Goal: Information Seeking & Learning: Learn about a topic

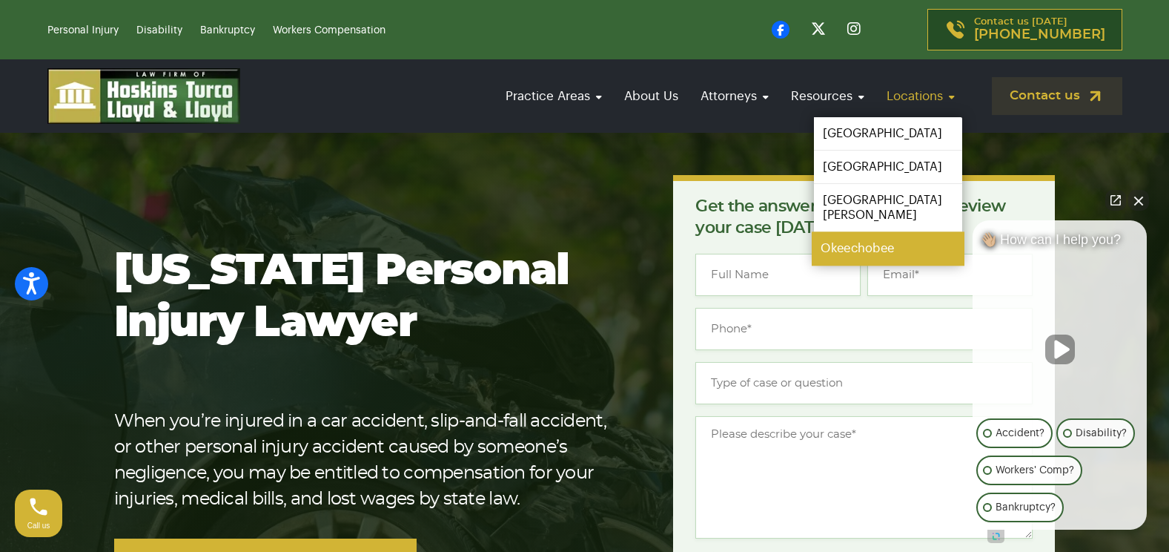
click at [860, 232] on link "Okeechobee" at bounding box center [888, 248] width 153 height 33
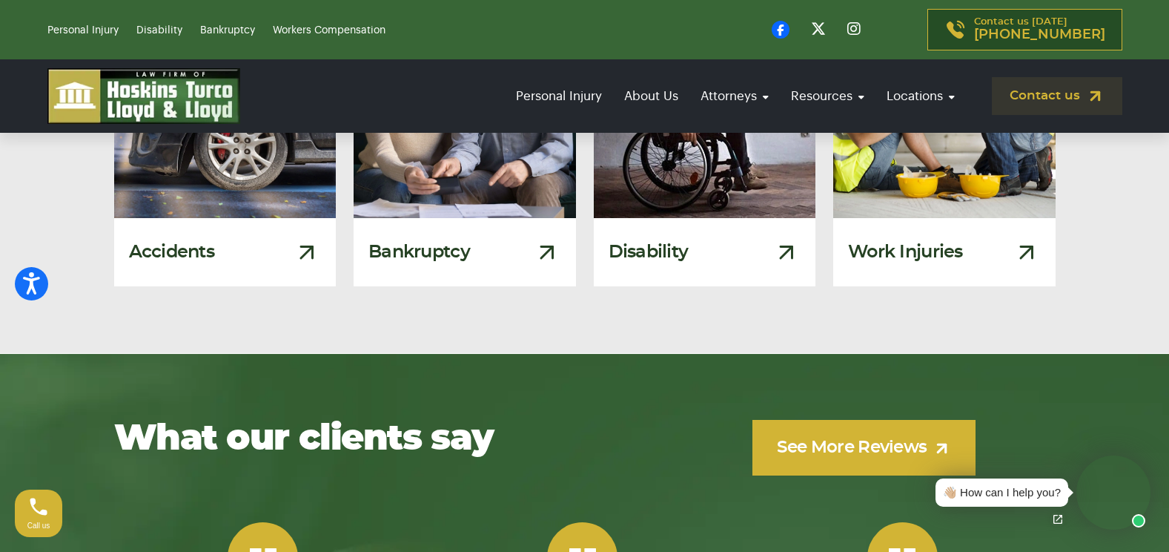
scroll to position [8525, 0]
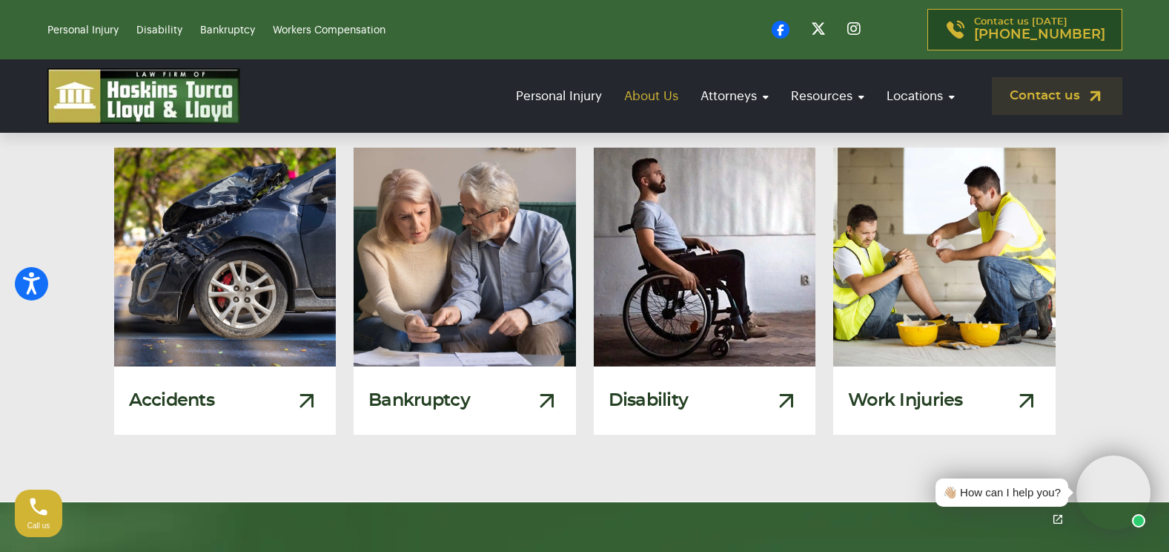
click at [641, 96] on link "About Us" at bounding box center [651, 96] width 69 height 42
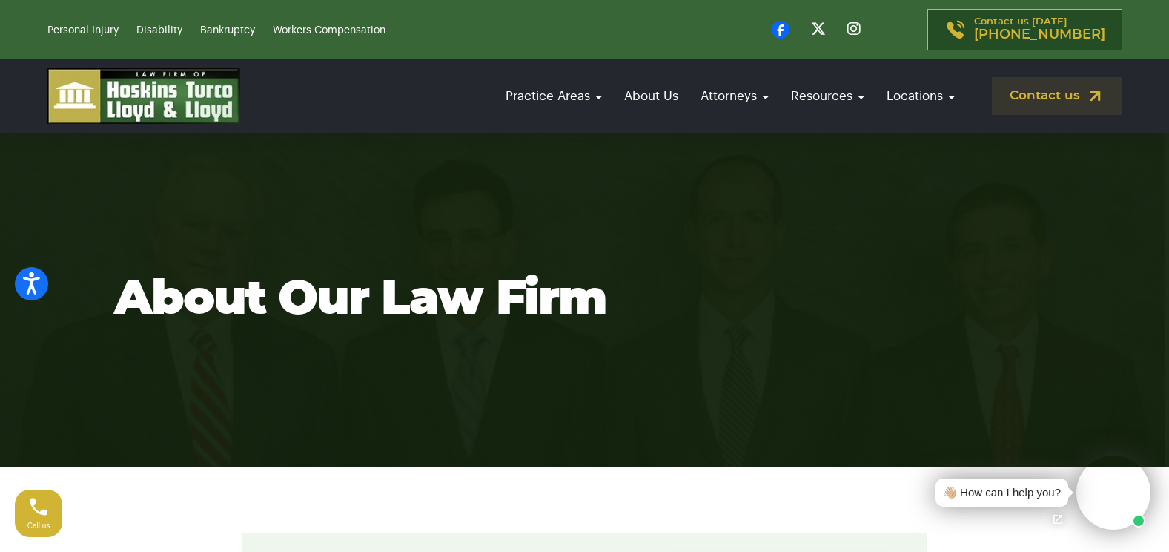
scroll to position [74, 0]
